Goal: Find specific page/section: Find specific page/section

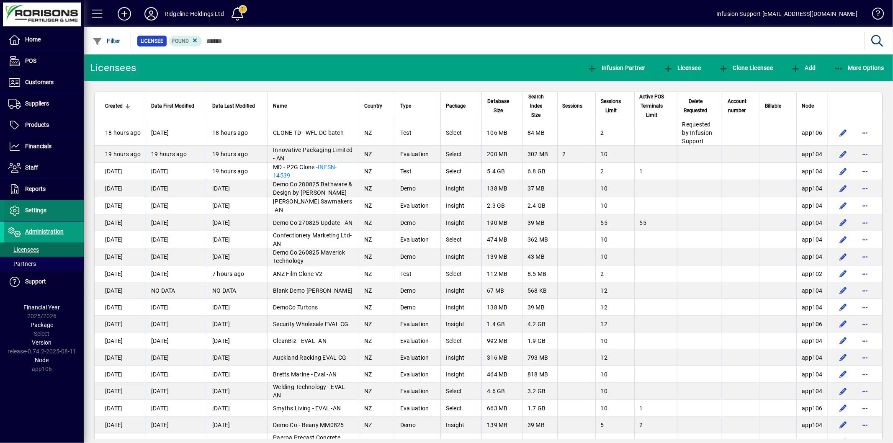
click at [39, 202] on span at bounding box center [44, 210] width 80 height 20
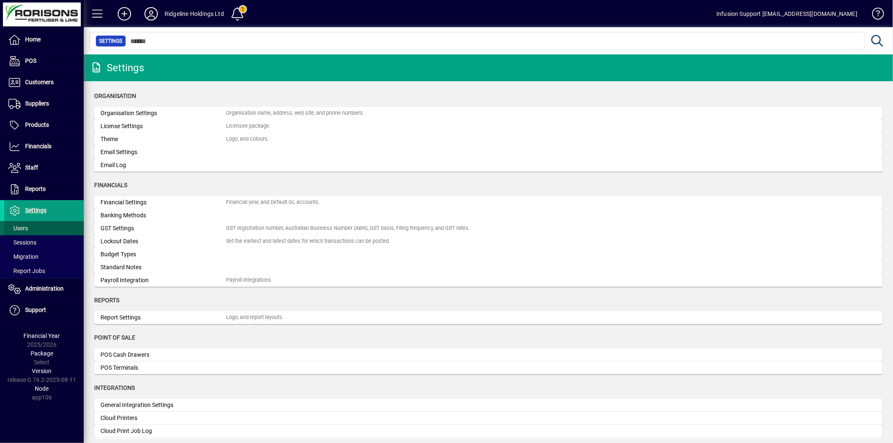
click at [27, 224] on span "Users" at bounding box center [16, 228] width 24 height 9
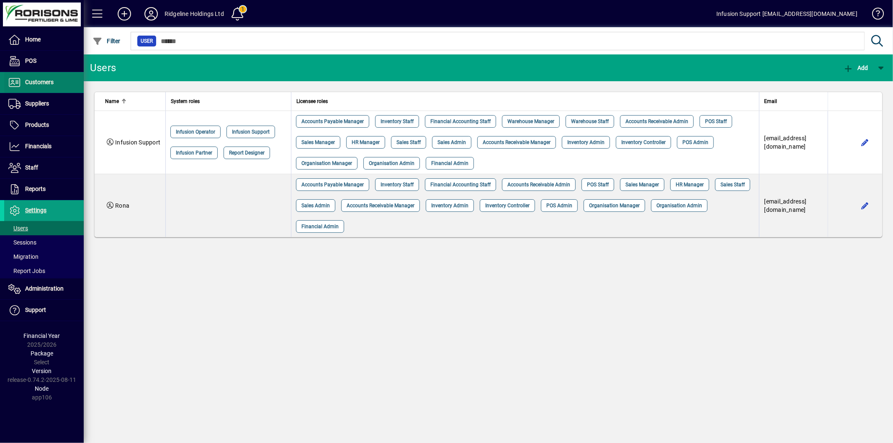
click at [36, 85] on span "Customers" at bounding box center [28, 82] width 49 height 10
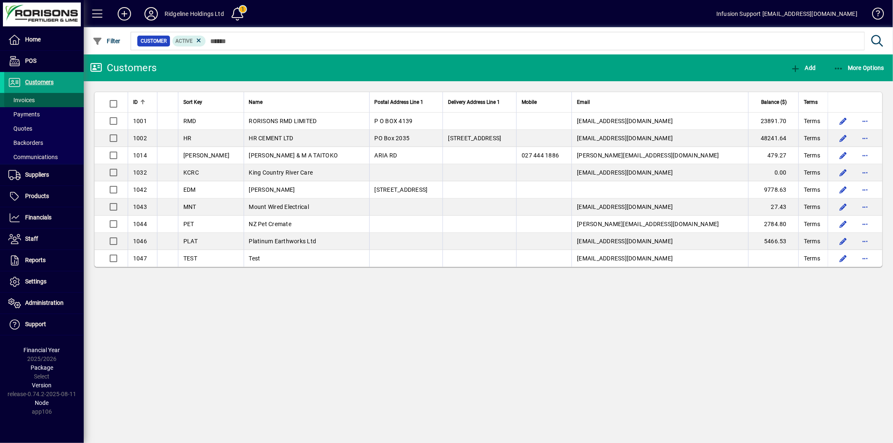
click at [40, 100] on span at bounding box center [44, 100] width 80 height 20
